Goal: Task Accomplishment & Management: Complete application form

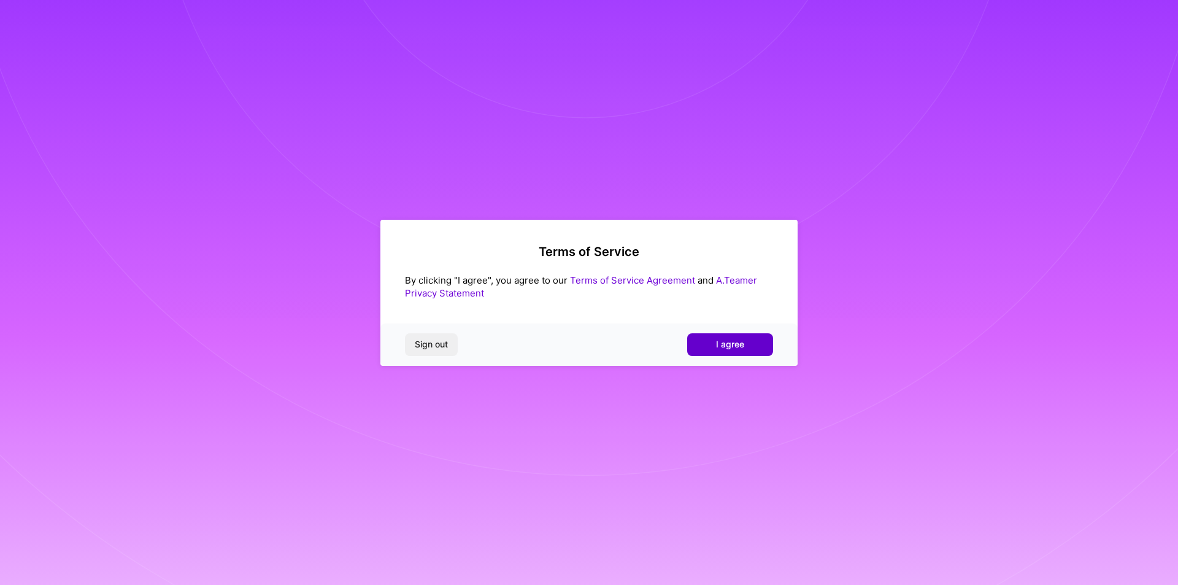
click at [731, 349] on span "I agree" at bounding box center [730, 344] width 28 height 12
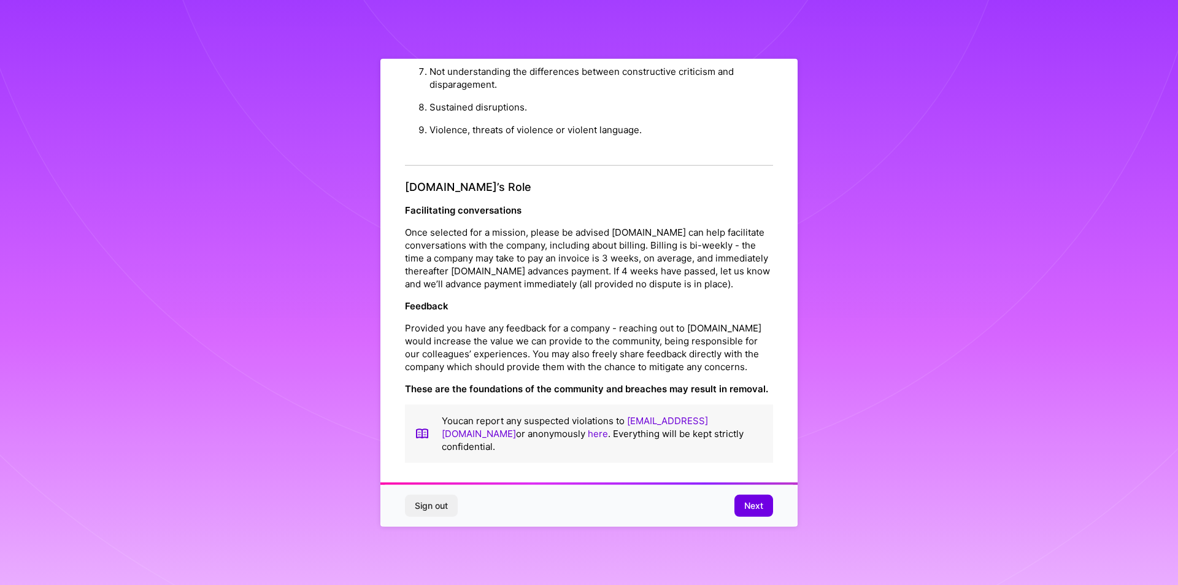
scroll to position [7, 0]
click at [754, 504] on span "Next" at bounding box center [753, 506] width 19 height 12
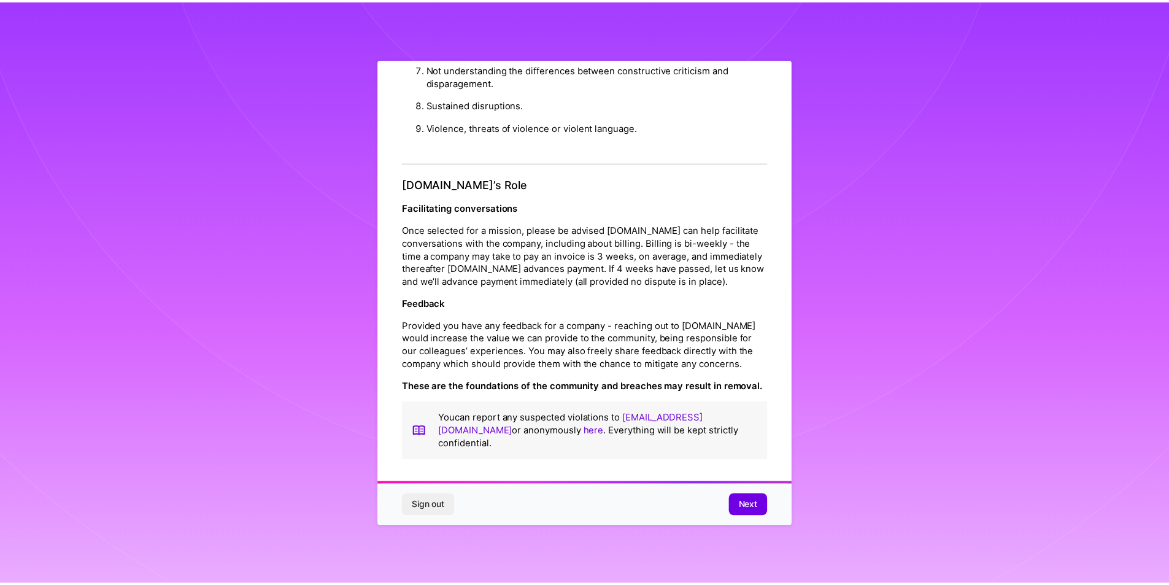
scroll to position [0, 0]
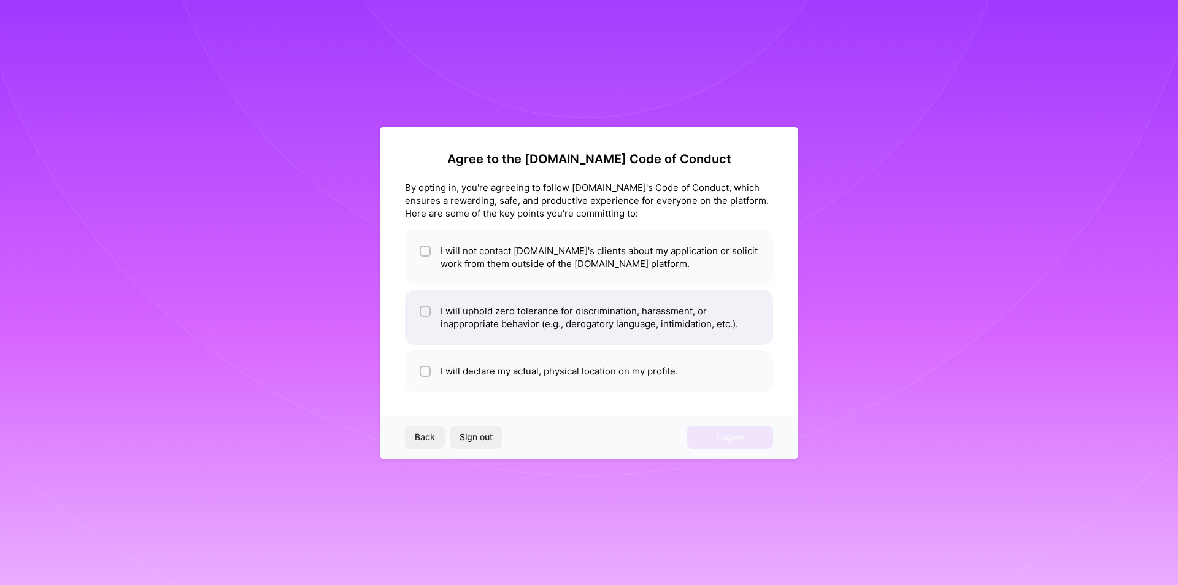
click at [428, 307] on div at bounding box center [425, 311] width 11 height 11
checkbox input "true"
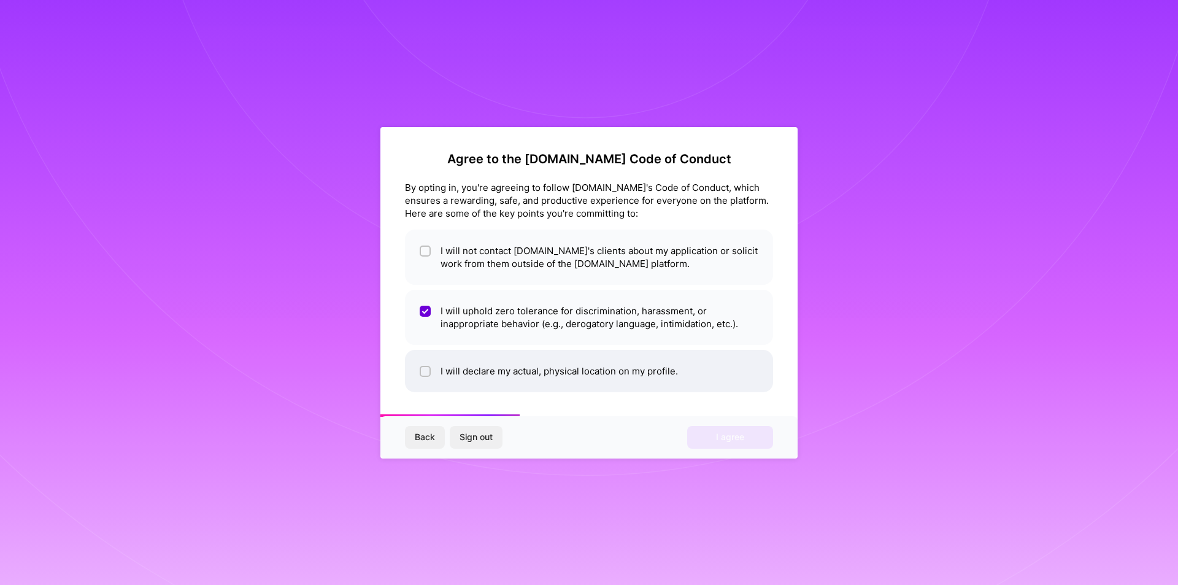
click at [422, 376] on div at bounding box center [425, 371] width 11 height 11
checkbox input "true"
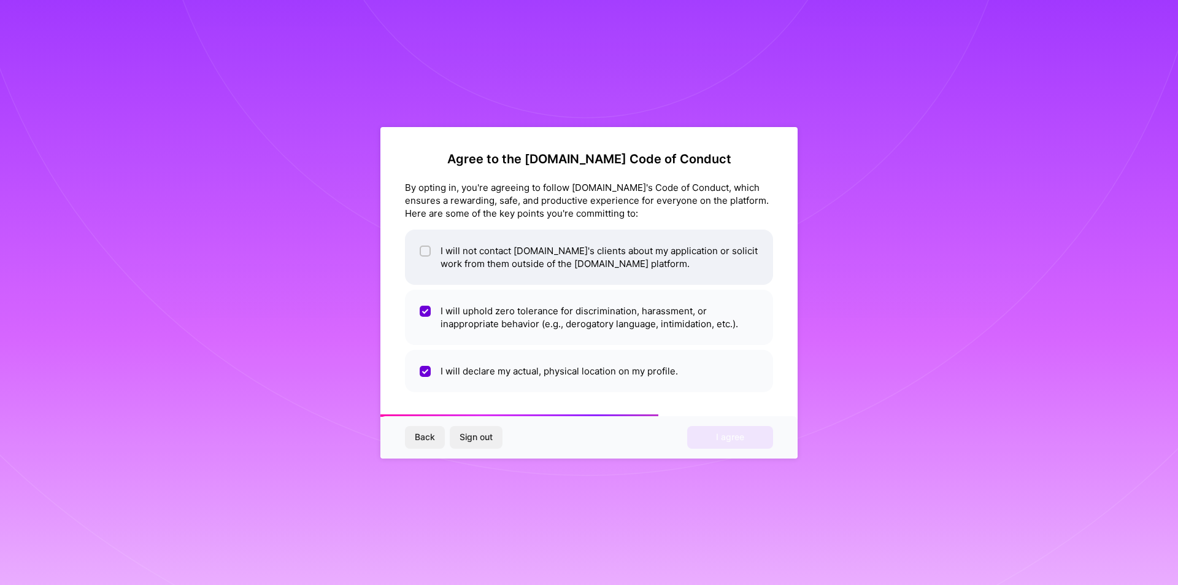
click at [428, 258] on span at bounding box center [425, 257] width 11 height 26
checkbox input "true"
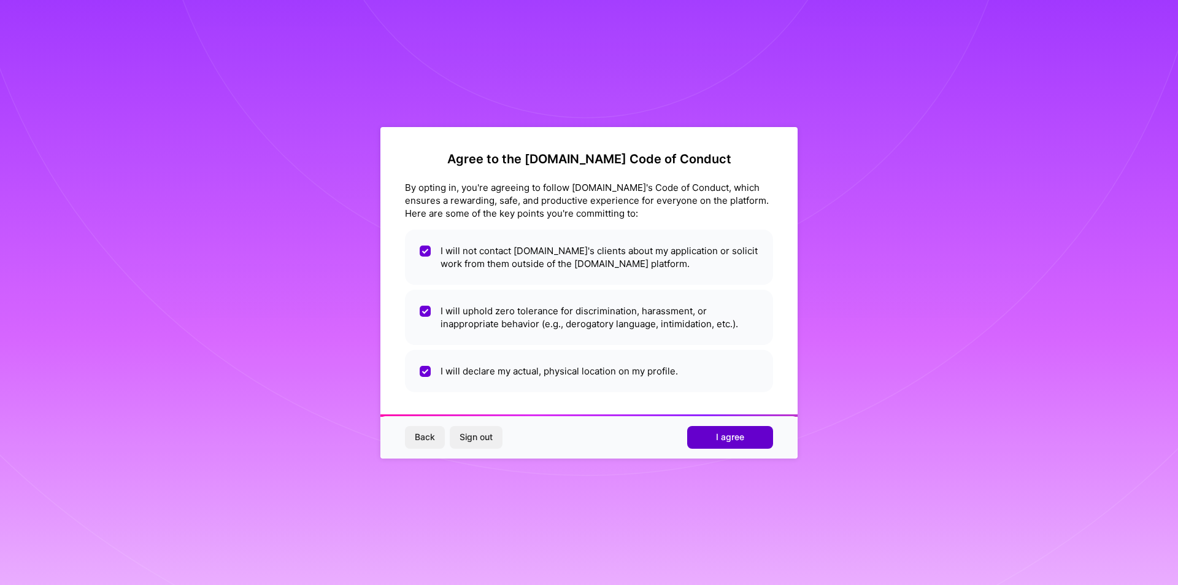
click at [704, 432] on button "I agree" at bounding box center [730, 437] width 86 height 22
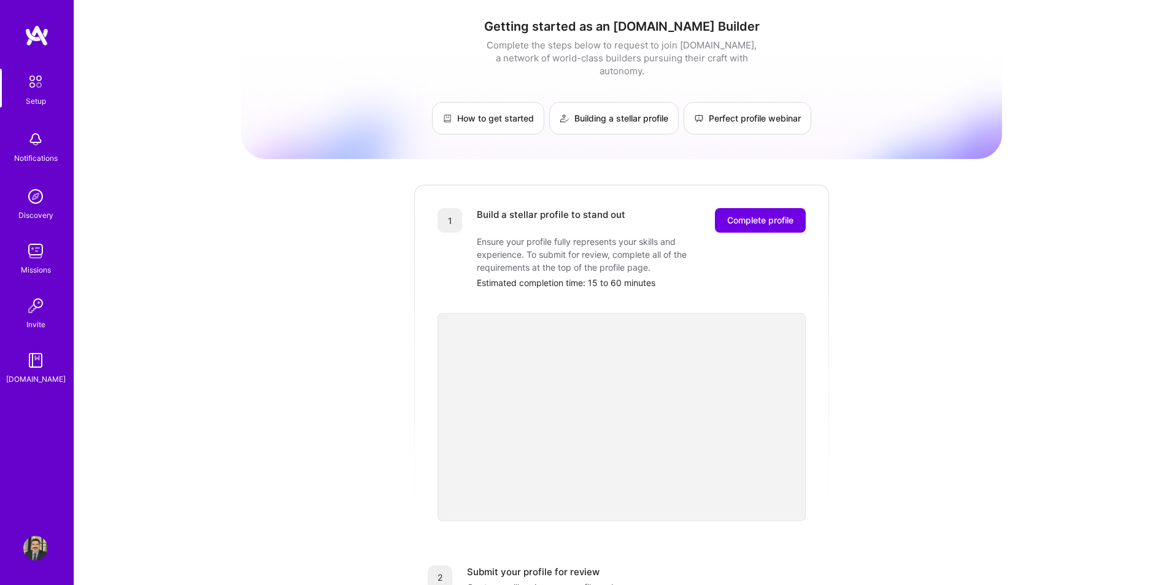
drag, startPoint x: 565, startPoint y: 521, endPoint x: 263, endPoint y: 420, distance: 318.9
click at [264, 422] on div "Getting started as an [DOMAIN_NAME] Builder Complete the steps below to request…" at bounding box center [621, 479] width 761 height 940
click at [288, 372] on div "Getting started as an [DOMAIN_NAME] Builder Complete the steps below to request…" at bounding box center [621, 479] width 761 height 940
click at [759, 214] on span "Complete profile" at bounding box center [760, 220] width 66 height 12
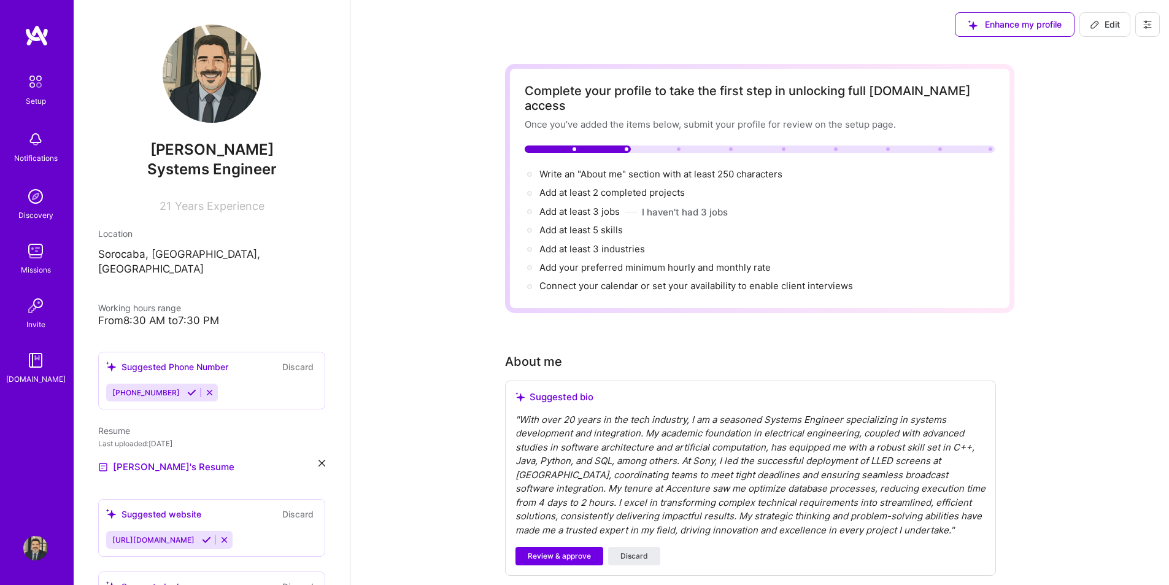
drag, startPoint x: 319, startPoint y: 218, endPoint x: 406, endPoint y: 138, distance: 118.6
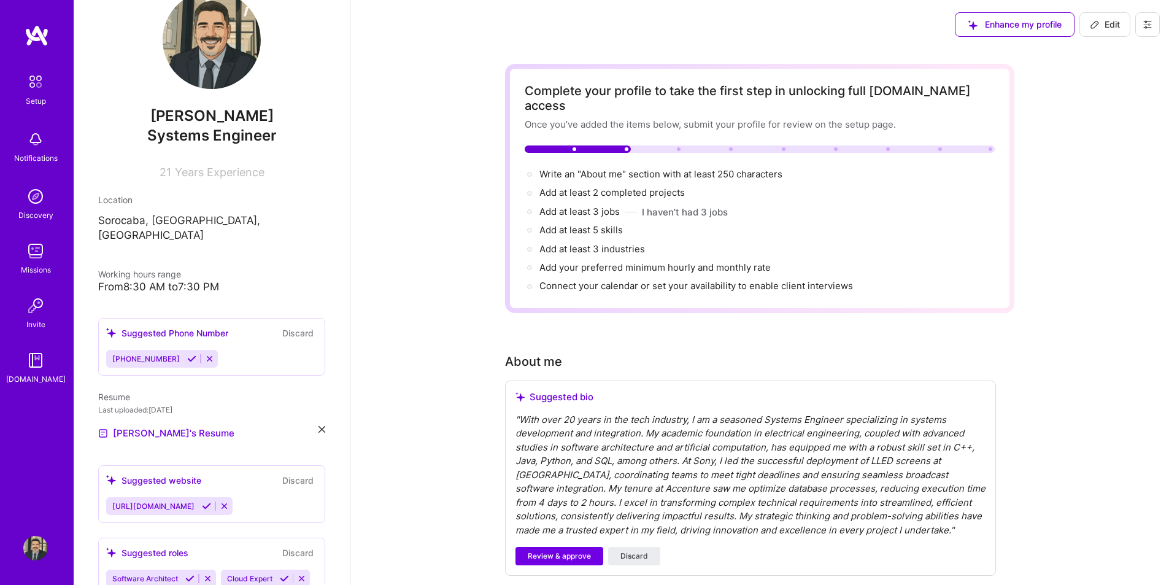
scroll to position [245, 0]
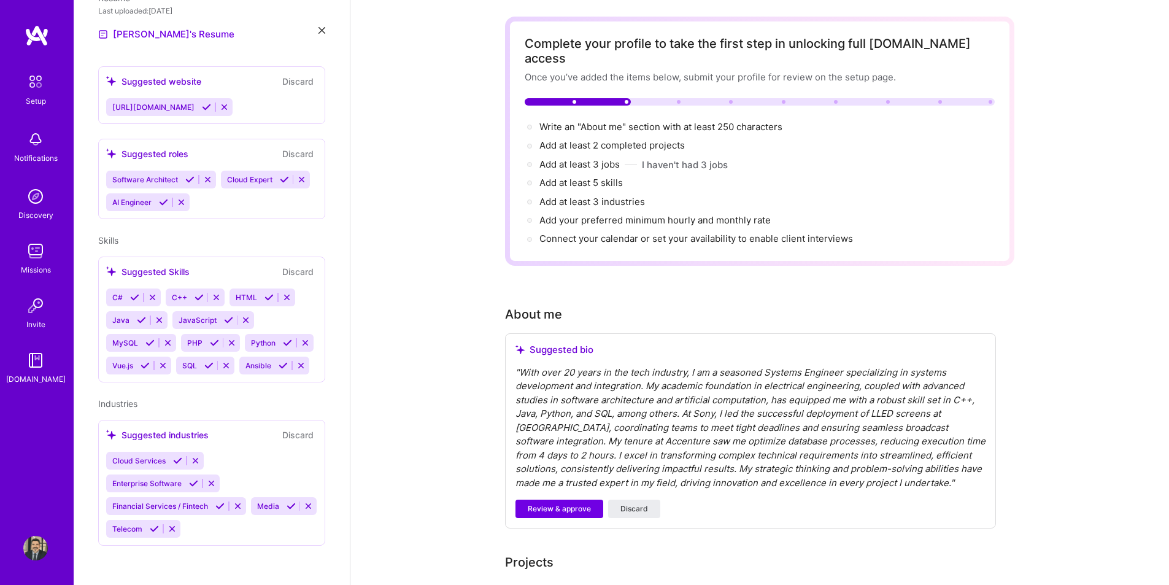
scroll to position [0, 0]
